Goal: Navigation & Orientation: Go to known website

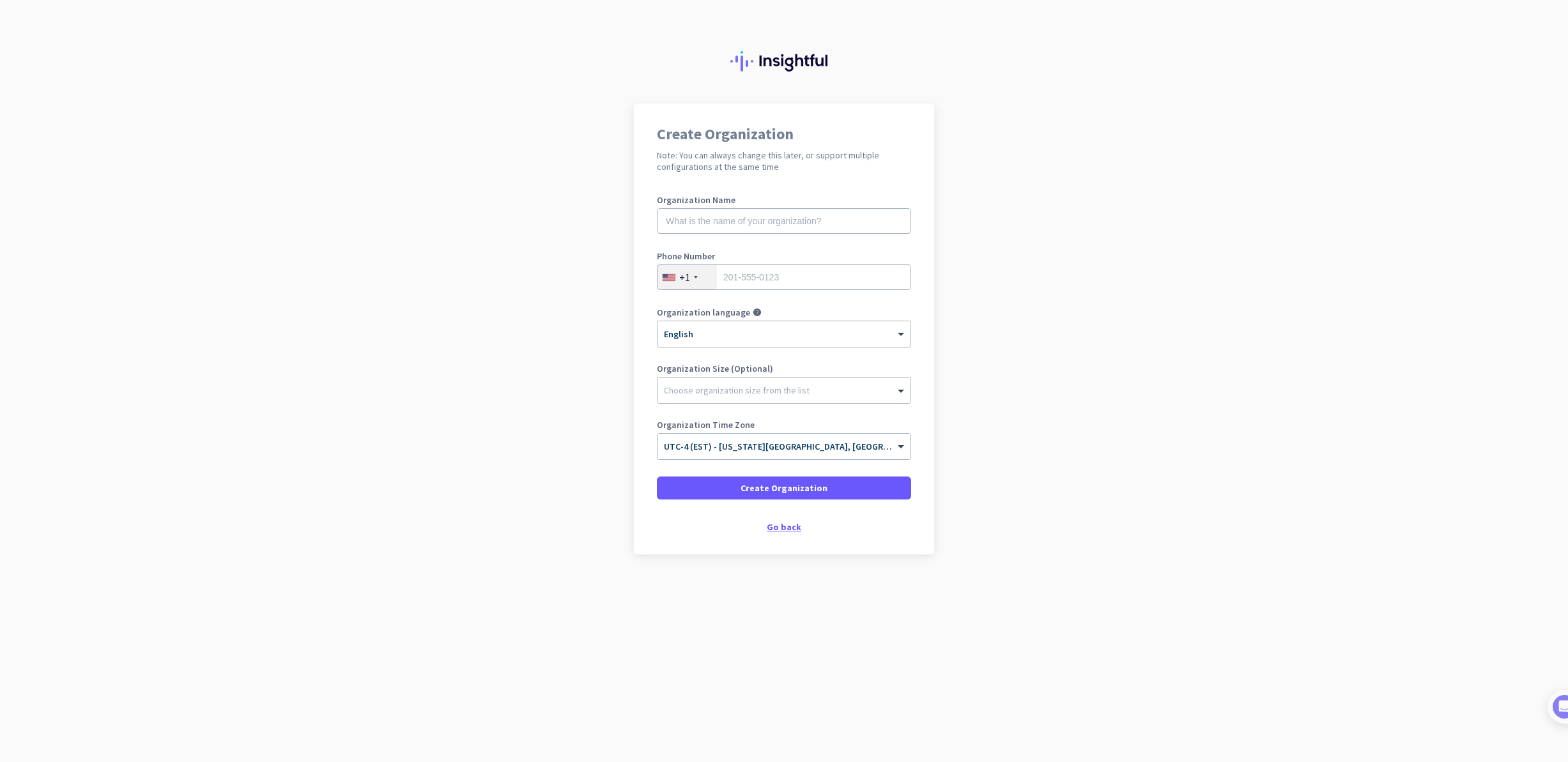
click at [781, 527] on div "Go back" at bounding box center [783, 527] width 254 height 9
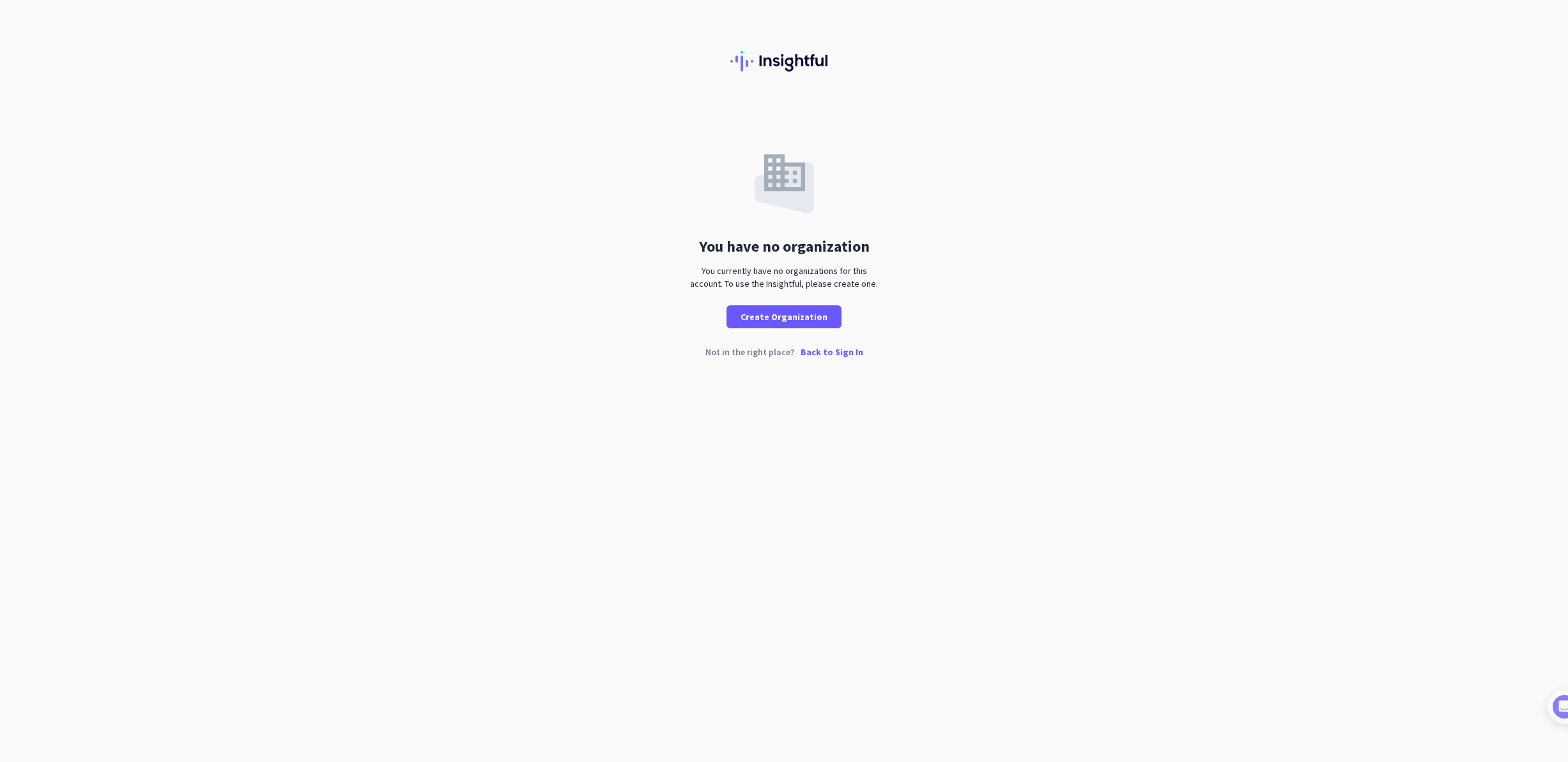
click at [821, 352] on p "Back to Sign In" at bounding box center [832, 352] width 63 height 9
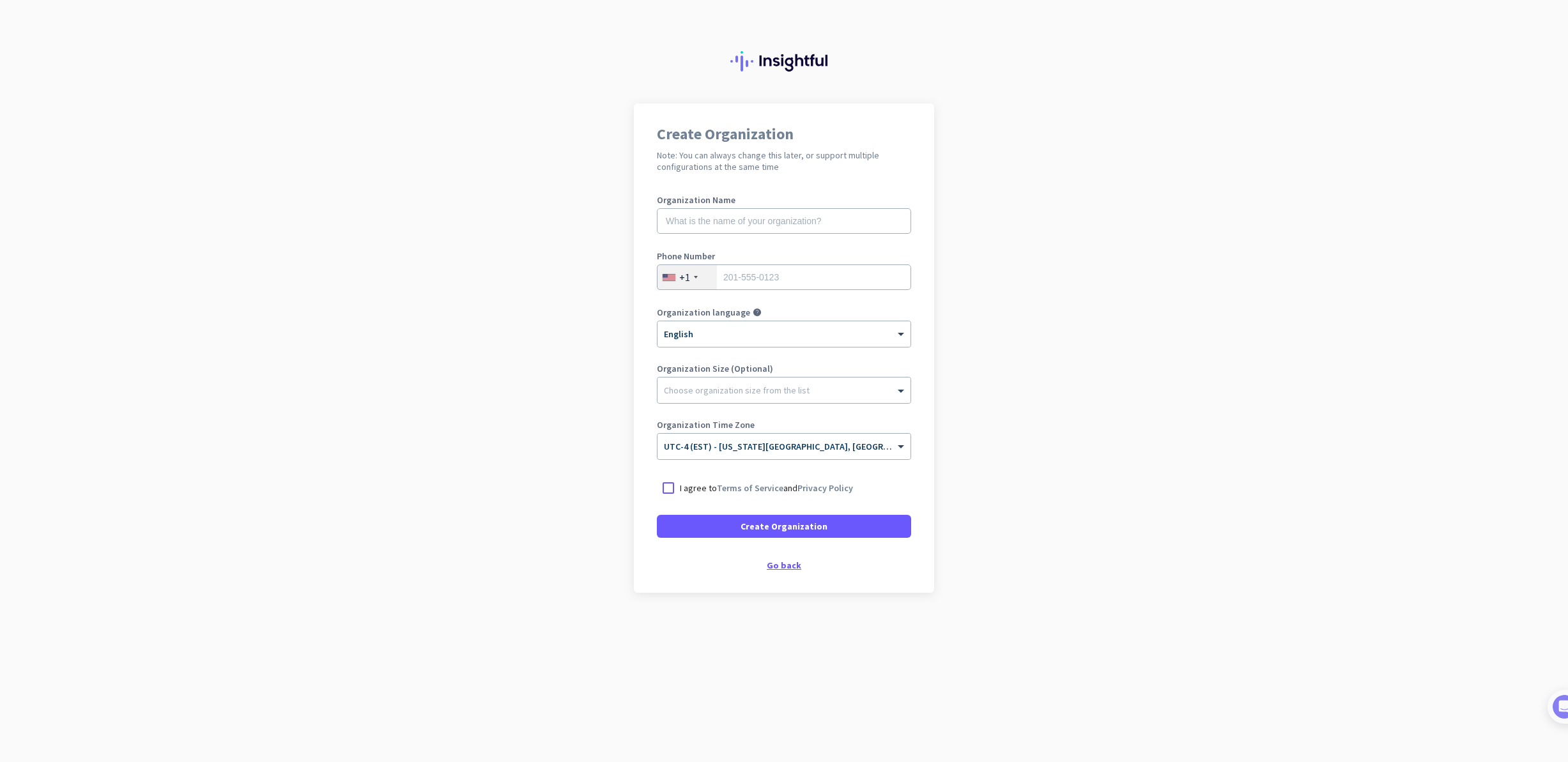
click at [783, 562] on div "Go back" at bounding box center [783, 565] width 254 height 9
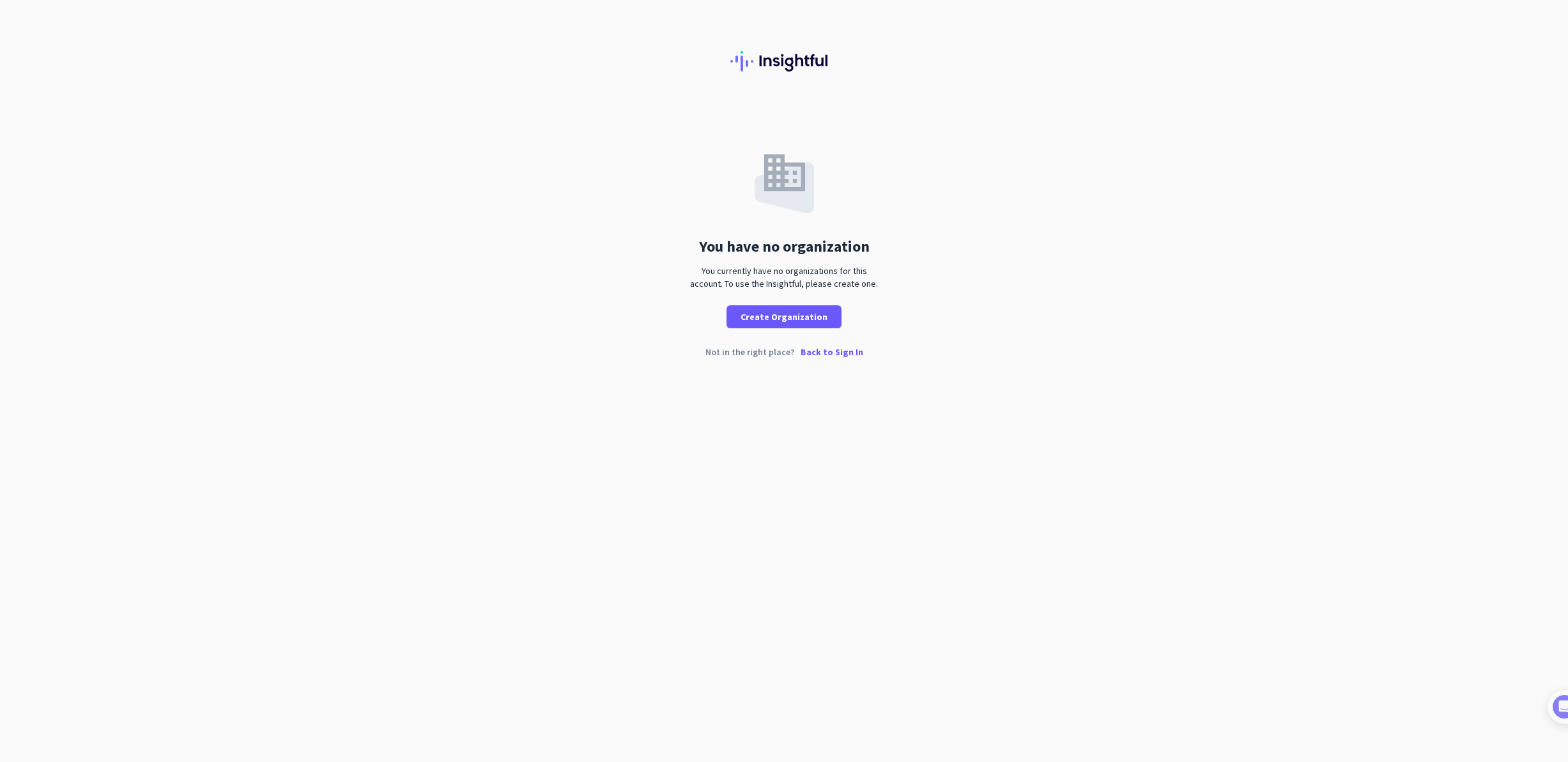
click at [826, 352] on p "Back to Sign In" at bounding box center [832, 352] width 63 height 9
